Goal: Task Accomplishment & Management: Manage account settings

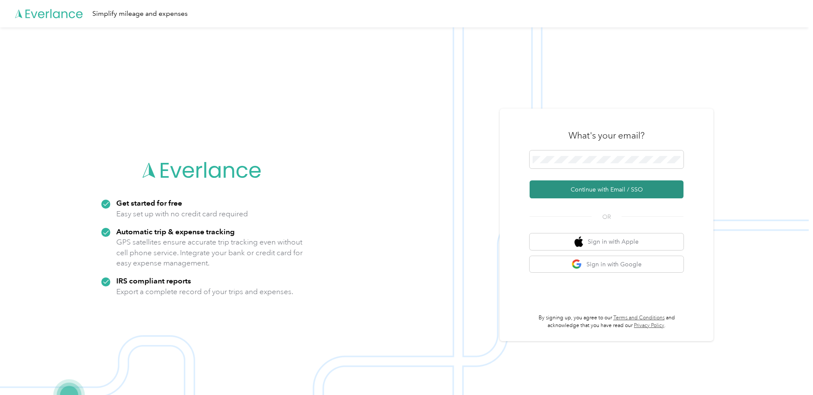
click at [636, 192] on button "Continue with Email / SSO" at bounding box center [607, 189] width 154 height 18
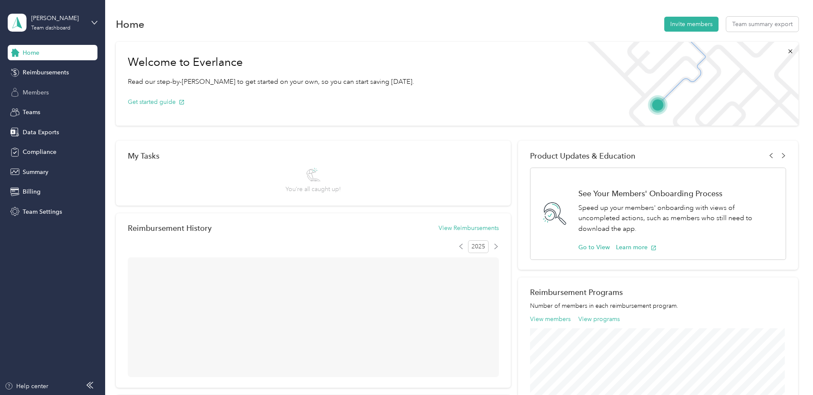
click at [41, 95] on span "Members" at bounding box center [36, 92] width 26 height 9
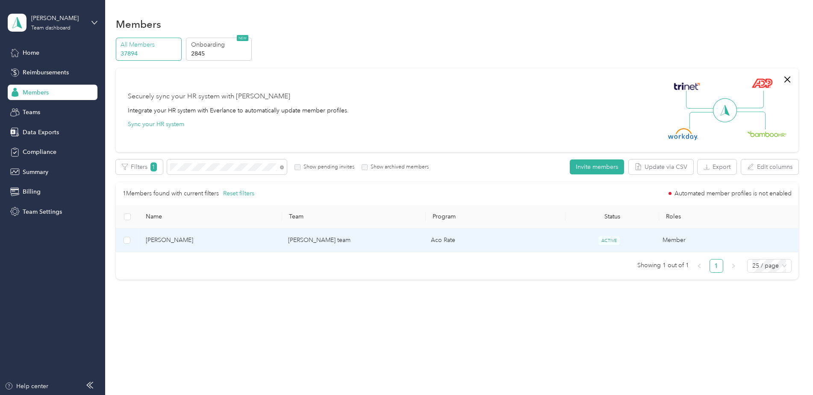
click at [245, 243] on span "[PERSON_NAME]" at bounding box center [210, 240] width 129 height 9
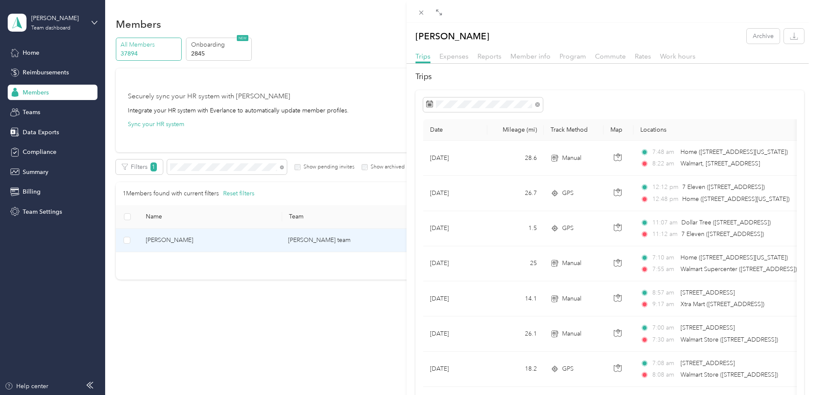
click at [24, 156] on div "[PERSON_NAME] Archive Trips Expenses Reports Member info Program Commute Rates …" at bounding box center [406, 197] width 813 height 395
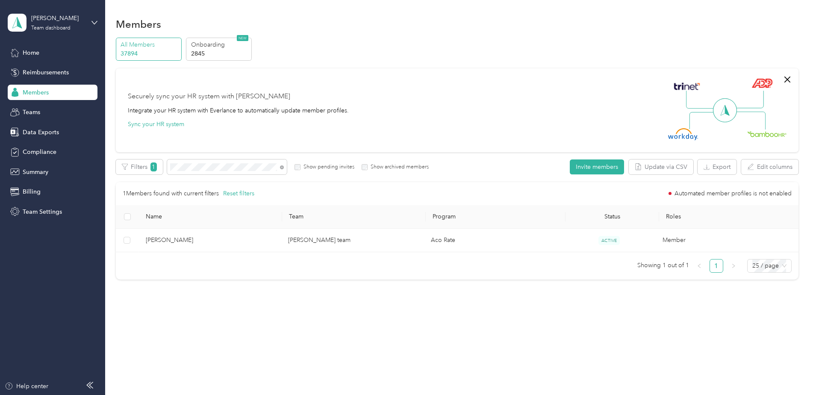
click at [32, 152] on div at bounding box center [406, 197] width 813 height 395
click at [31, 156] on div "Compliance" at bounding box center [53, 151] width 90 height 15
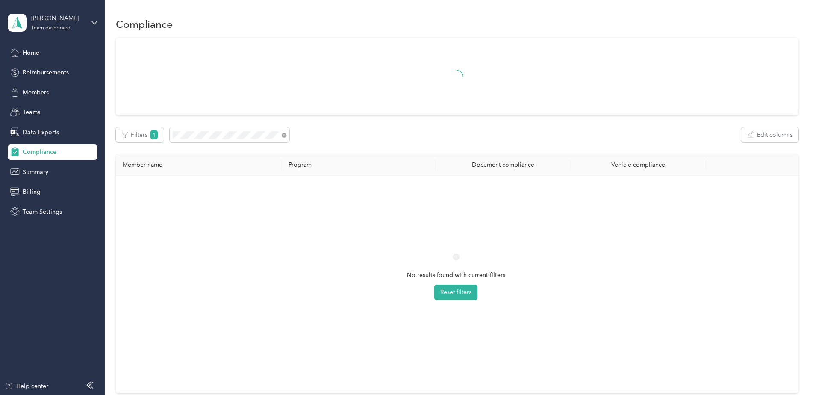
click at [286, 224] on div "No results found with current filters Reset filters" at bounding box center [456, 284] width 667 height 203
click at [204, 139] on span at bounding box center [230, 134] width 120 height 15
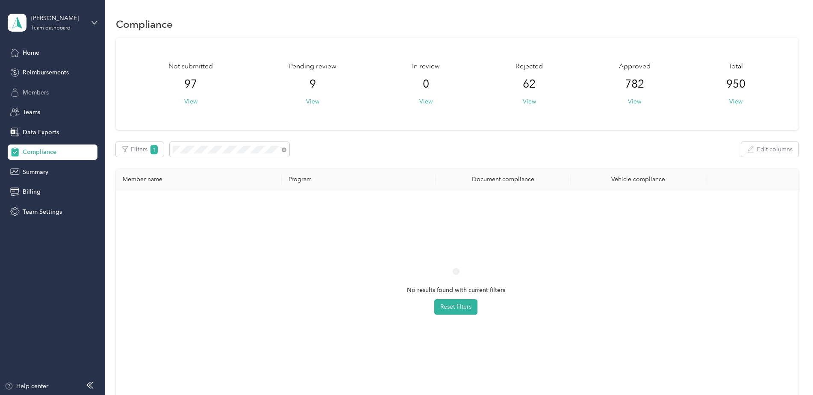
click at [30, 93] on span "Members" at bounding box center [36, 92] width 26 height 9
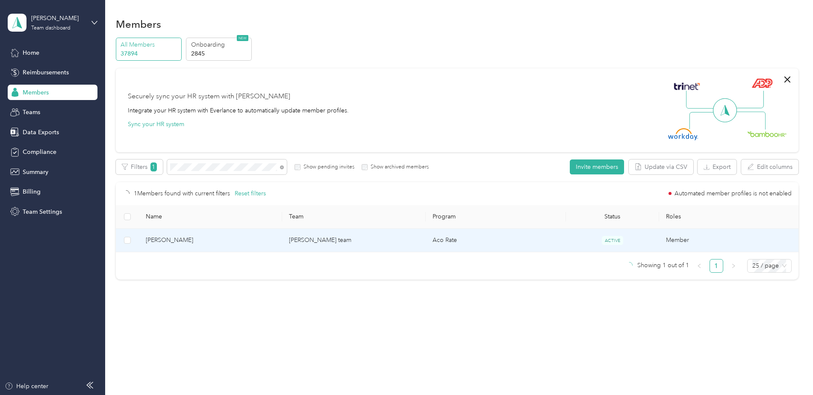
click at [249, 234] on td "[PERSON_NAME]" at bounding box center [211, 241] width 144 height 24
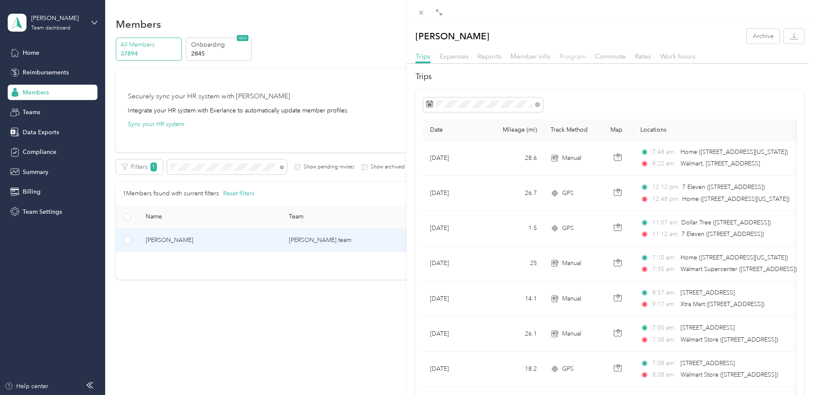
click at [571, 54] on span "Program" at bounding box center [573, 56] width 27 height 8
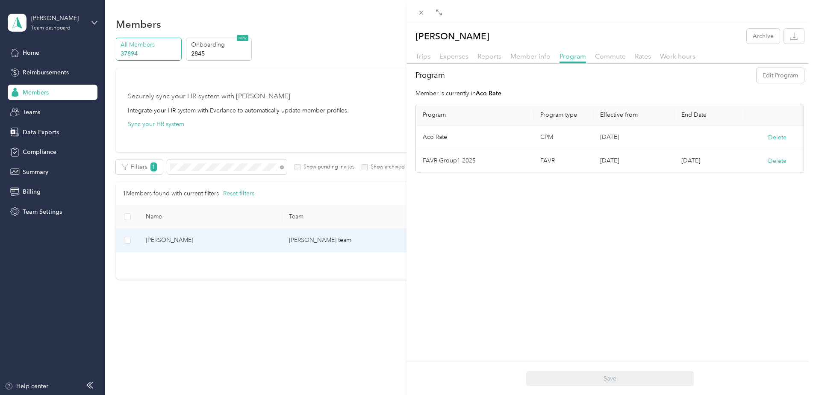
click at [34, 53] on div "[PERSON_NAME] Archive Trips Expenses Reports Member info Program Commute Rates …" at bounding box center [406, 197] width 813 height 395
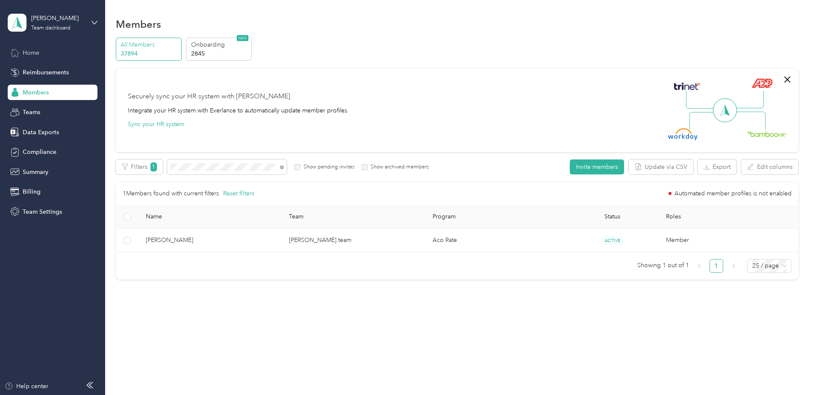
click at [26, 48] on span "Home" at bounding box center [31, 52] width 17 height 9
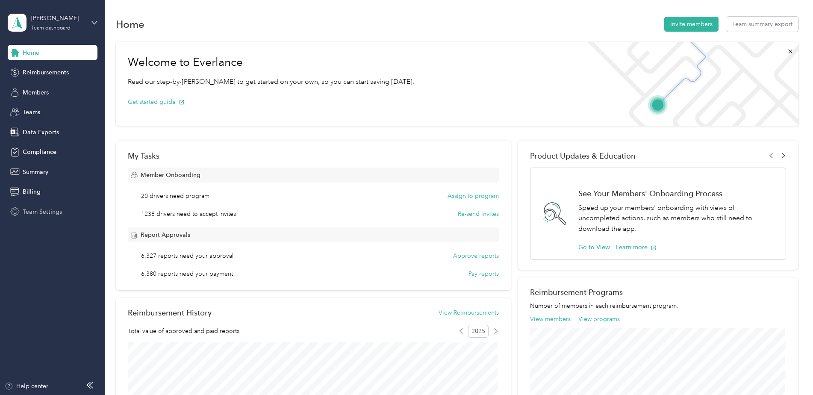
click at [32, 208] on span "Team Settings" at bounding box center [42, 211] width 39 height 9
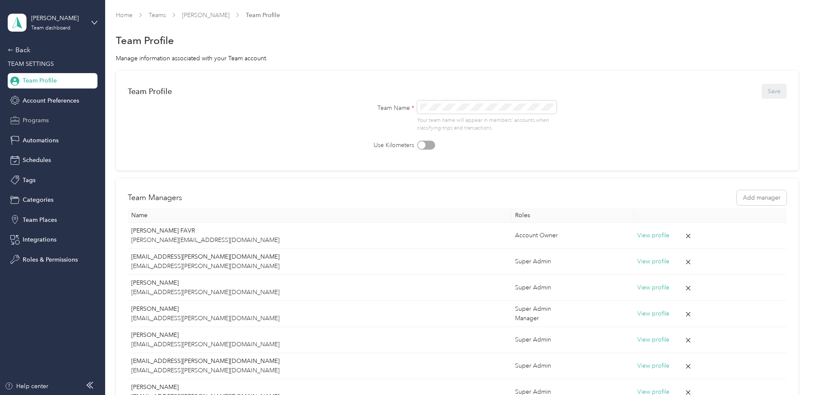
click at [37, 121] on span "Programs" at bounding box center [36, 120] width 26 height 9
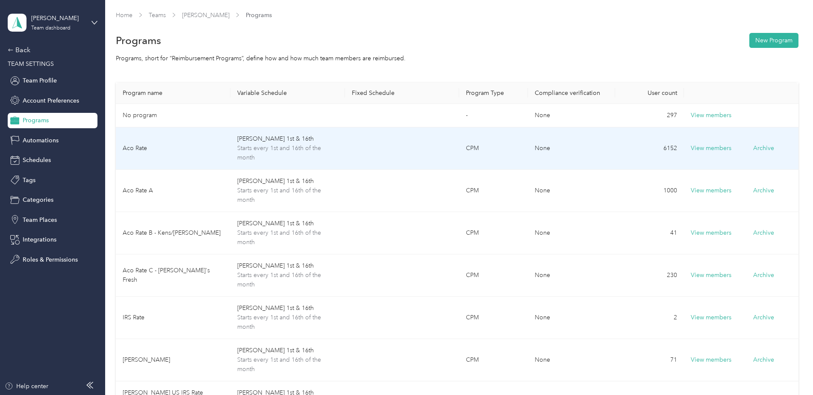
click at [189, 159] on td "Aco Rate" at bounding box center [173, 148] width 115 height 42
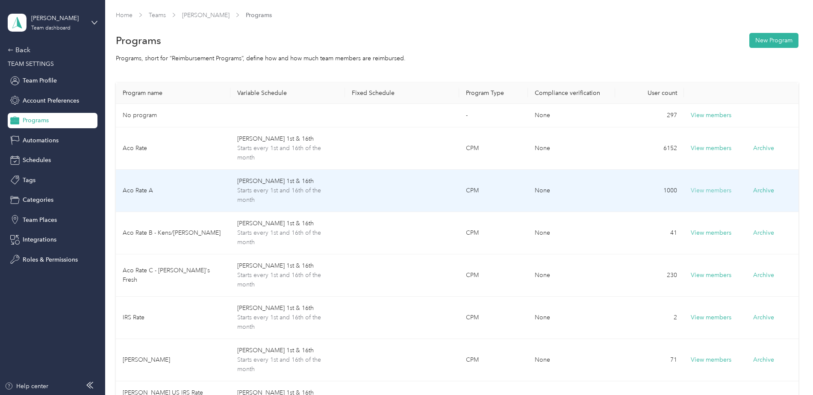
click at [696, 192] on button "View members" at bounding box center [711, 190] width 41 height 9
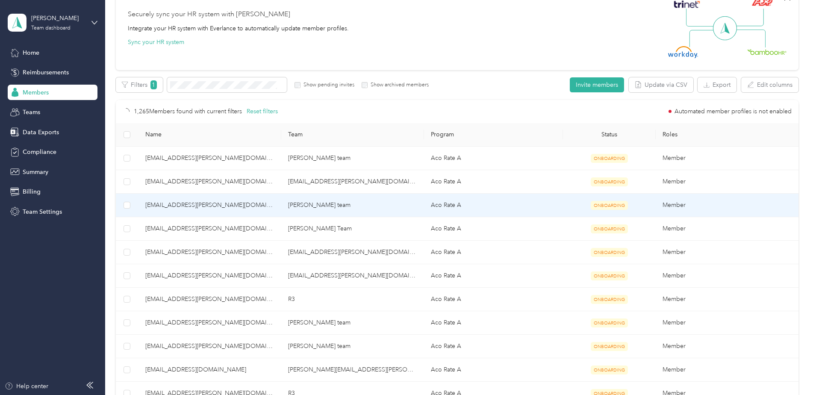
scroll to position [85, 0]
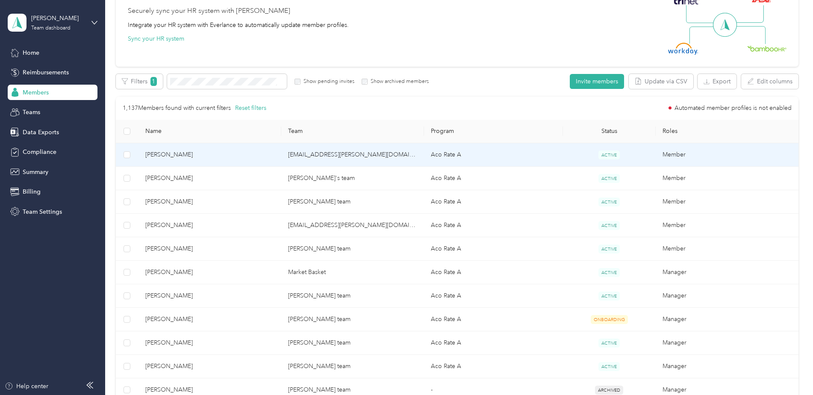
click at [222, 156] on span "[PERSON_NAME]" at bounding box center [209, 154] width 129 height 9
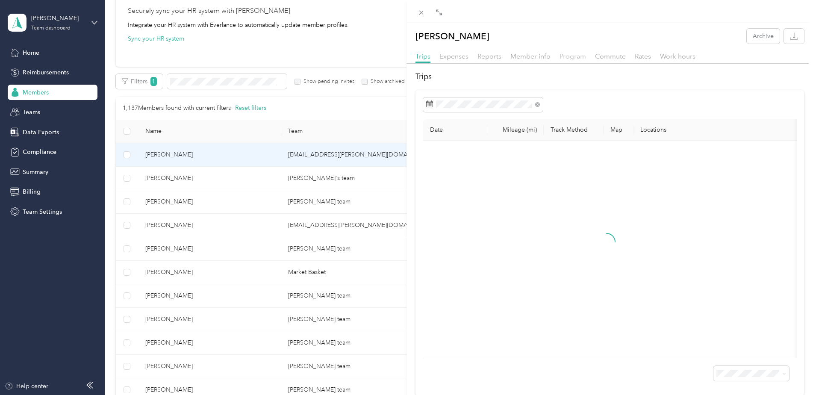
click at [578, 56] on span "Program" at bounding box center [573, 56] width 27 height 8
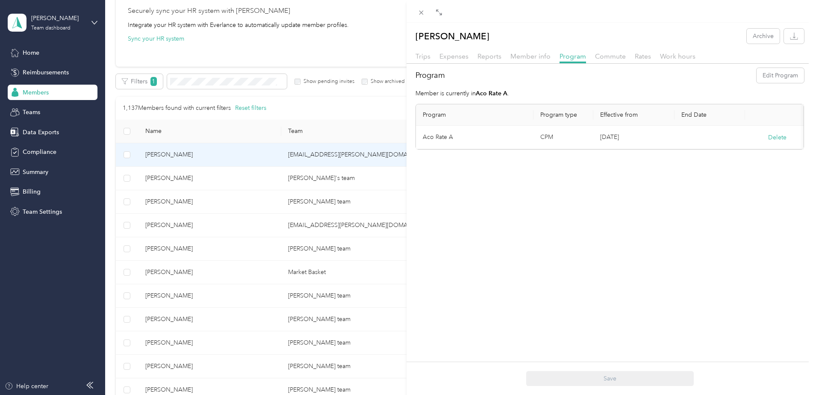
click at [208, 84] on div "[PERSON_NAME] Archive Trips Expenses Reports Member info Program Commute Rates …" at bounding box center [406, 197] width 813 height 395
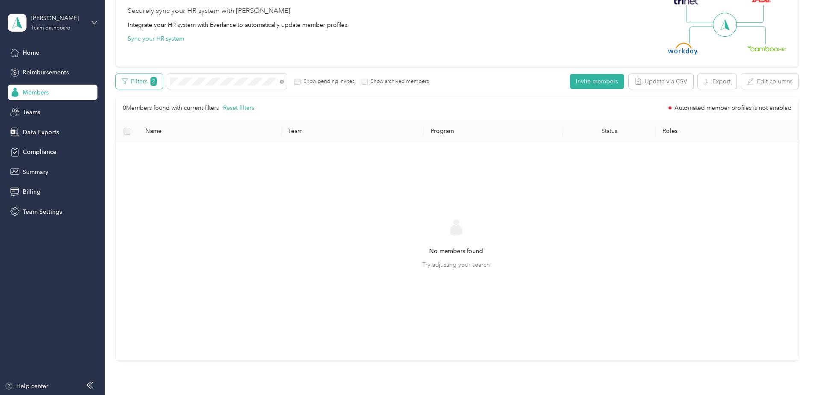
click at [138, 77] on button "Filters 2" at bounding box center [139, 81] width 47 height 15
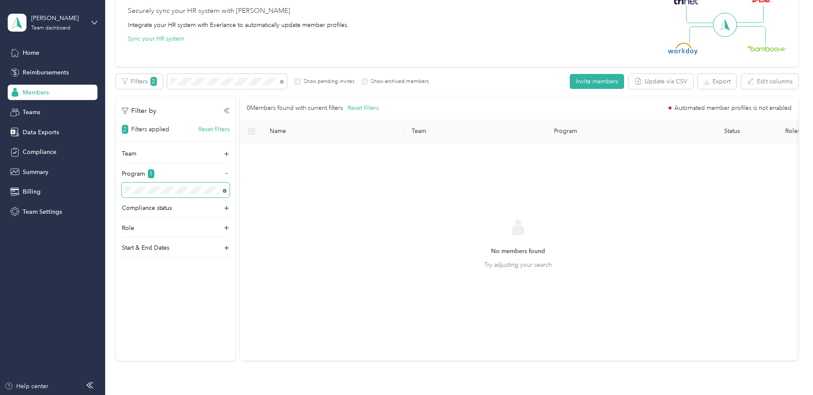
click at [225, 192] on icon at bounding box center [225, 191] width 4 height 4
click at [229, 131] on button "Reset filters" at bounding box center [213, 129] width 31 height 9
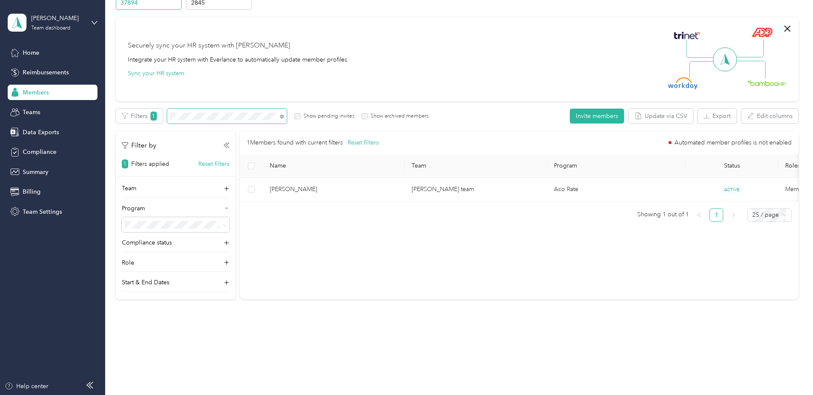
scroll to position [51, 0]
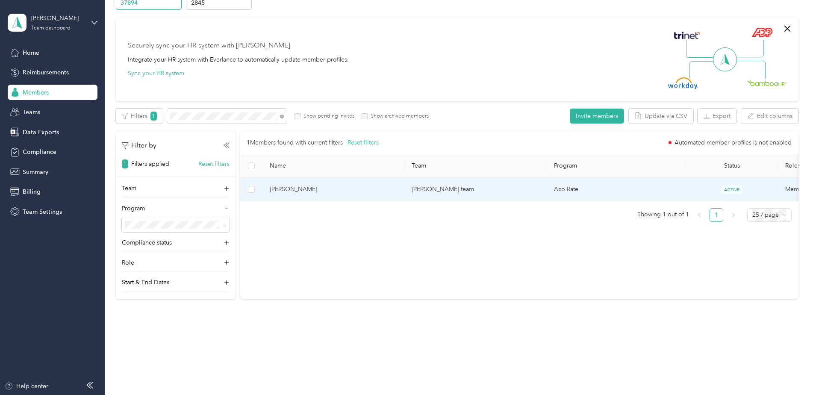
click at [345, 186] on span "[PERSON_NAME]" at bounding box center [334, 189] width 129 height 9
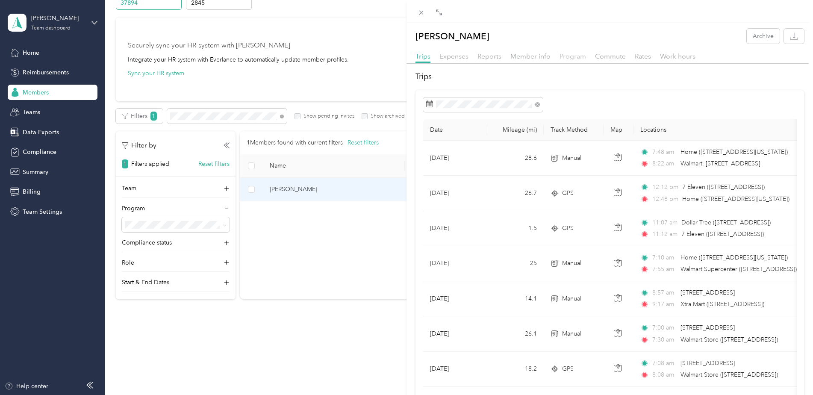
click at [571, 58] on span "Program" at bounding box center [573, 56] width 27 height 8
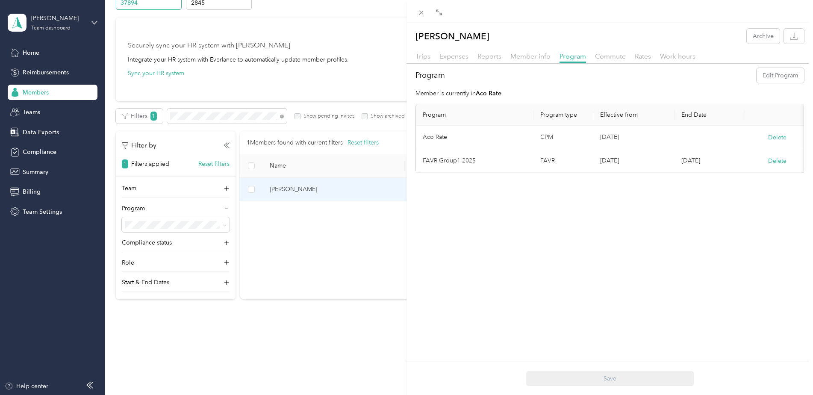
click at [34, 52] on div "[PERSON_NAME] Archive Trips Expenses Reports Member info Program Commute Rates …" at bounding box center [406, 197] width 813 height 395
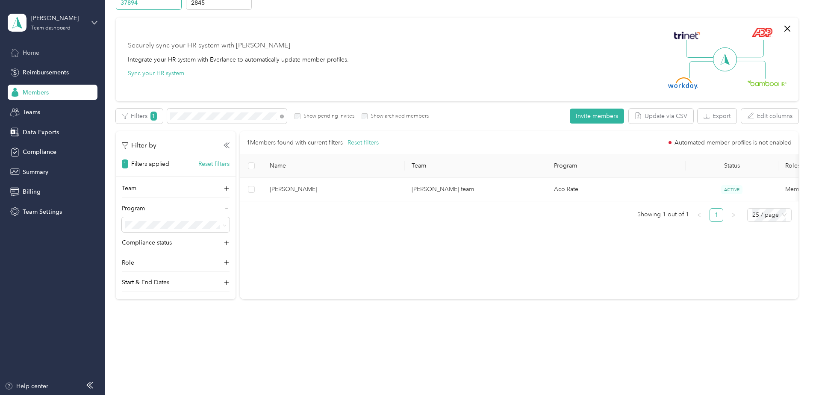
click at [33, 50] on span "Home" at bounding box center [31, 52] width 17 height 9
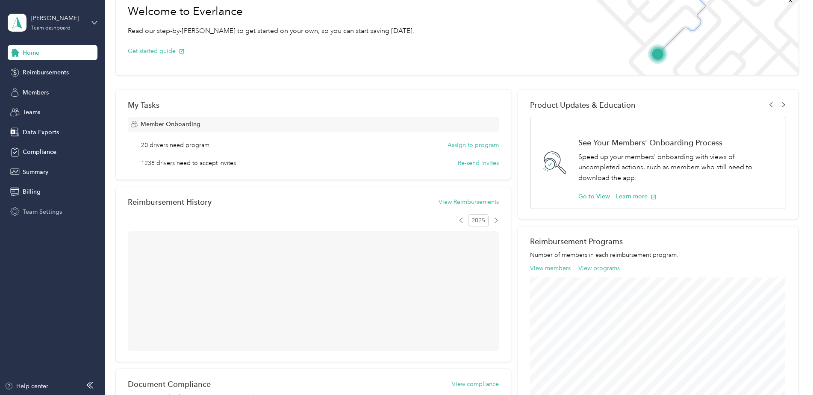
click at [52, 211] on span "Team Settings" at bounding box center [42, 211] width 39 height 9
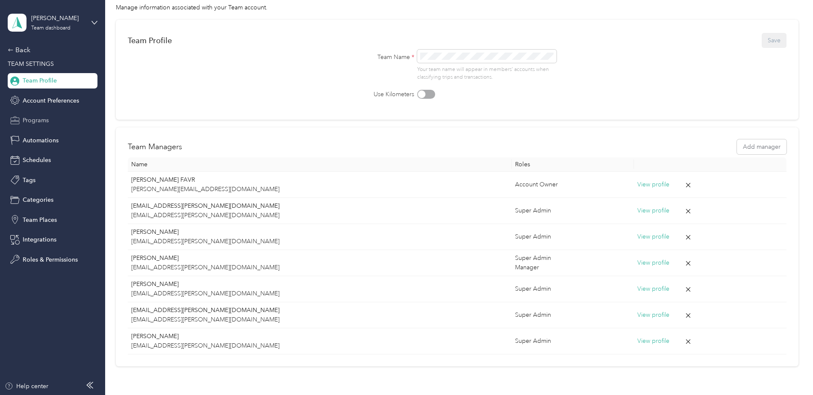
click at [40, 120] on span "Programs" at bounding box center [36, 120] width 26 height 9
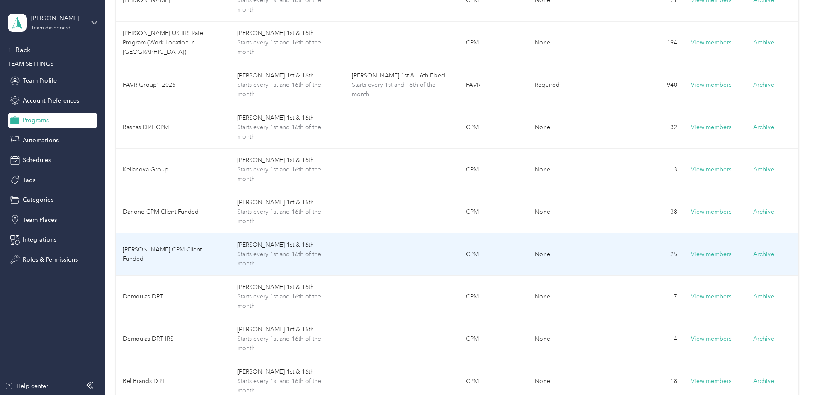
scroll to position [350, 0]
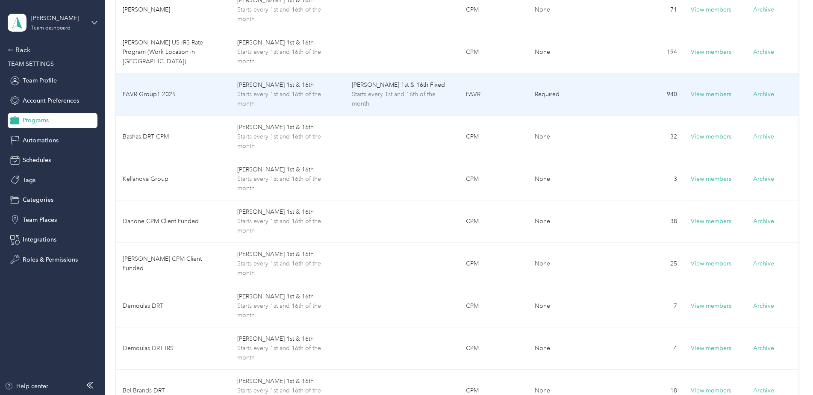
click at [418, 108] on span "Starts every 1st and 16th of the month" at bounding box center [402, 99] width 101 height 19
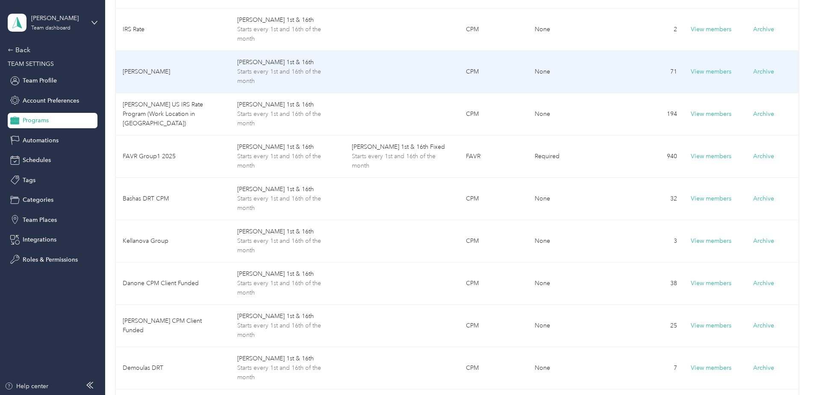
scroll to position [299, 0]
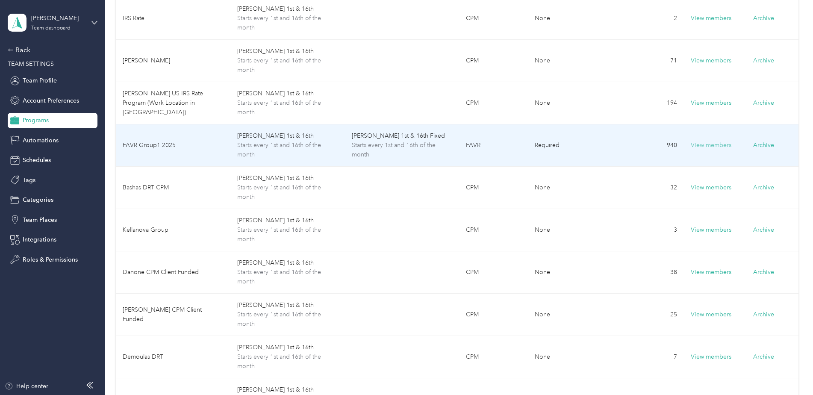
click at [702, 148] on button "View members" at bounding box center [711, 145] width 41 height 9
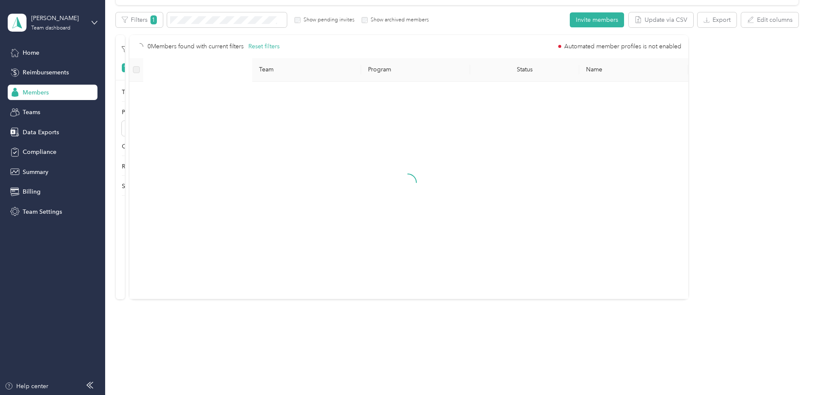
scroll to position [147, 0]
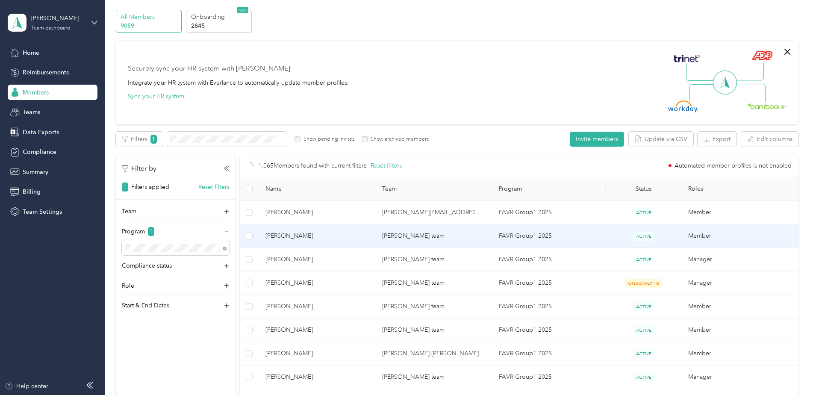
scroll to position [43, 0]
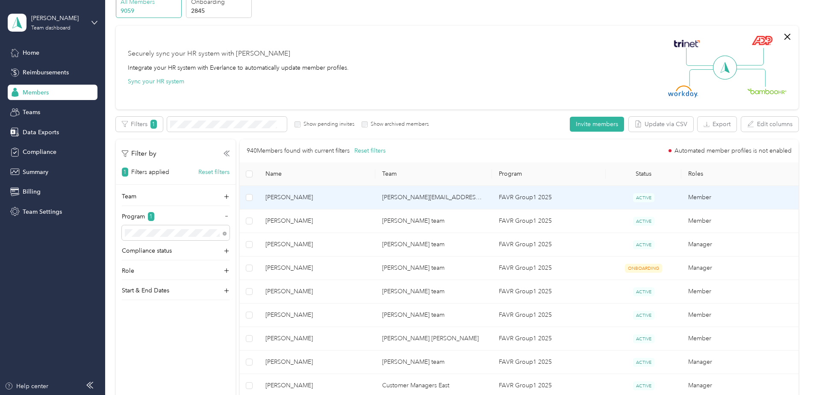
click at [336, 200] on span "[PERSON_NAME]" at bounding box center [316, 197] width 103 height 9
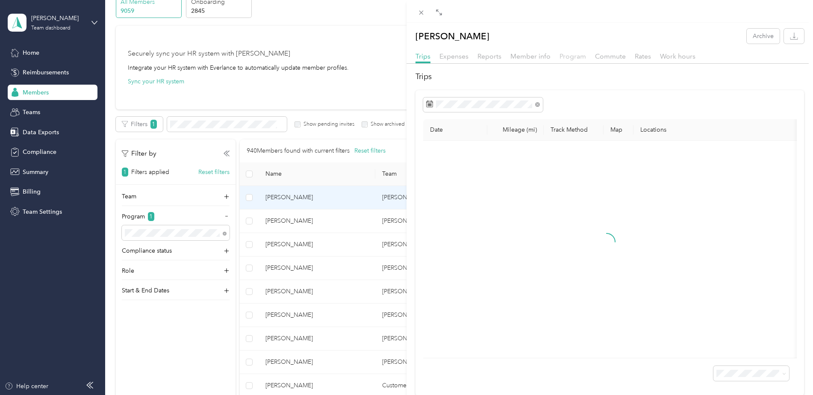
click at [575, 58] on span "Program" at bounding box center [573, 56] width 27 height 8
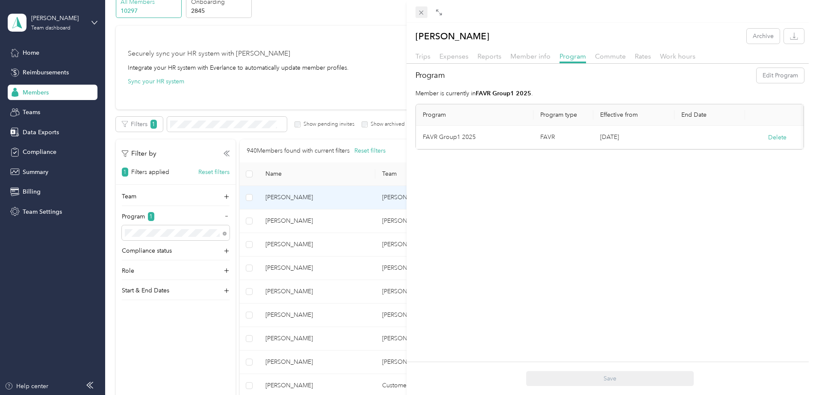
click at [420, 9] on span at bounding box center [422, 12] width 12 height 12
